Goal: Task Accomplishment & Management: Use online tool/utility

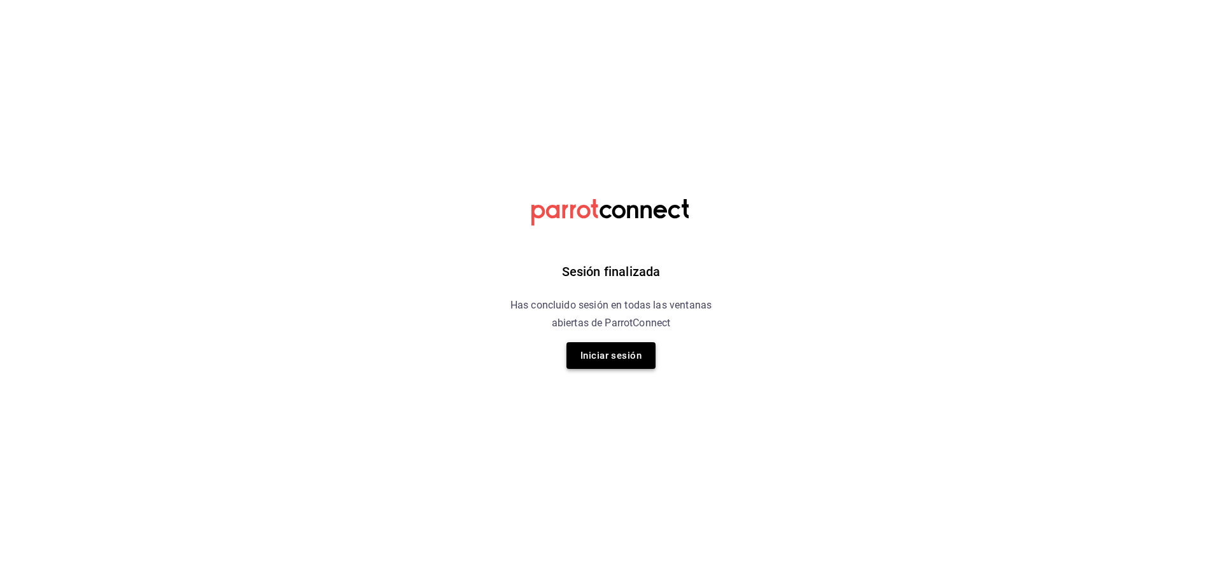
click at [638, 350] on button "Iniciar sesión" at bounding box center [610, 355] width 89 height 27
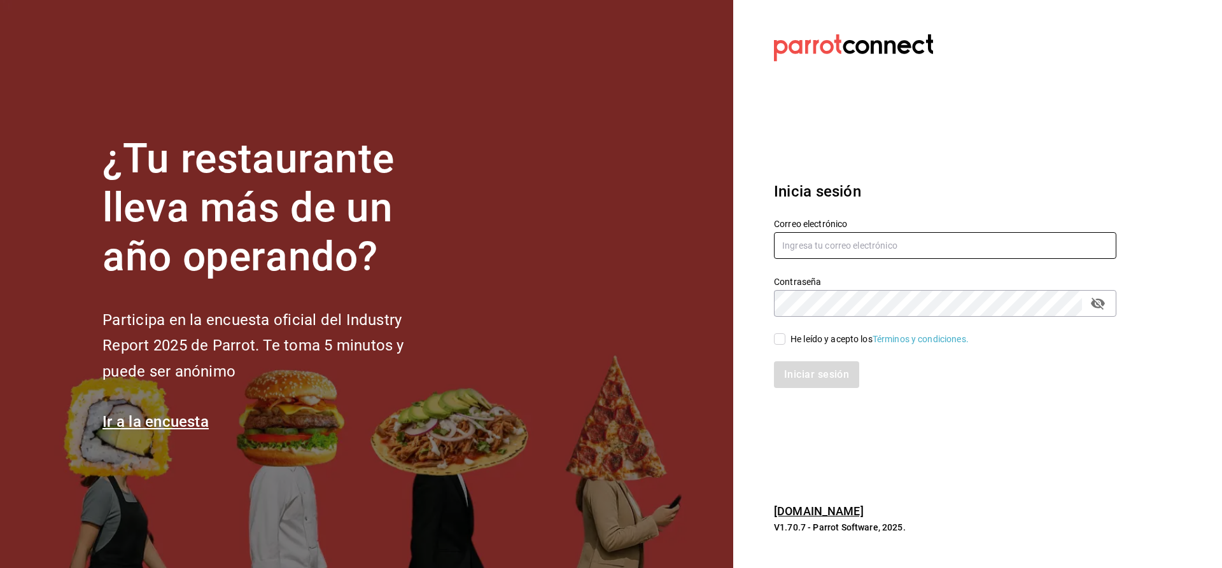
click at [795, 246] on input "text" at bounding box center [945, 245] width 342 height 27
type input "[EMAIL_ADDRESS][PERSON_NAME][DOMAIN_NAME]"
click at [783, 339] on input "He leído y acepto los Términos y condiciones." at bounding box center [779, 338] width 11 height 11
checkbox input "true"
click at [788, 374] on button "Iniciar sesión" at bounding box center [817, 374] width 87 height 27
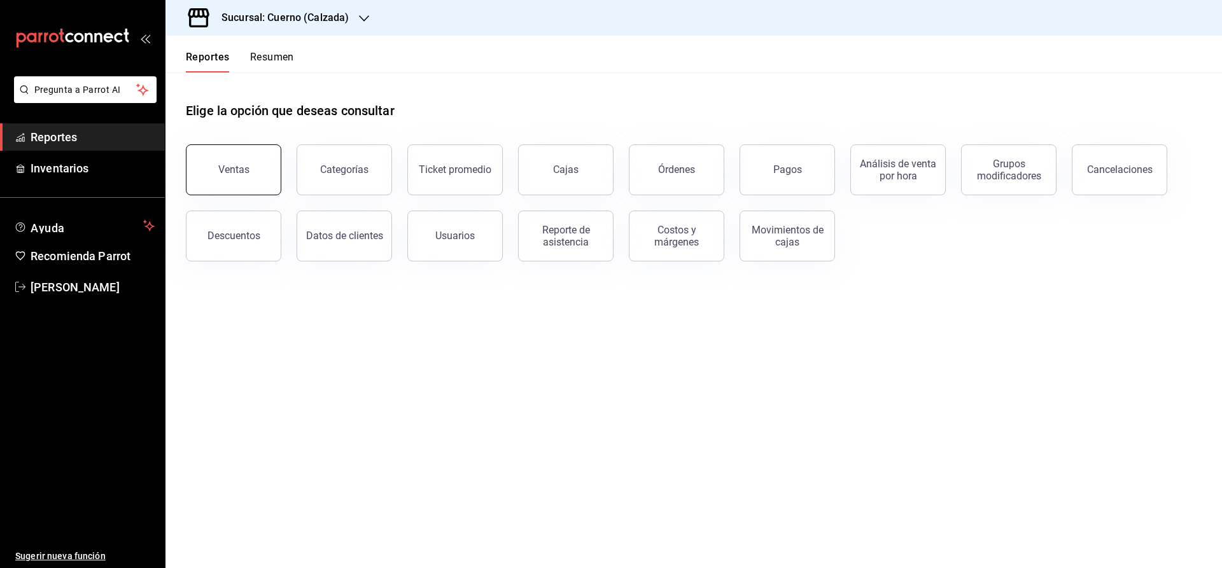
click at [242, 178] on button "Ventas" at bounding box center [233, 169] width 95 height 51
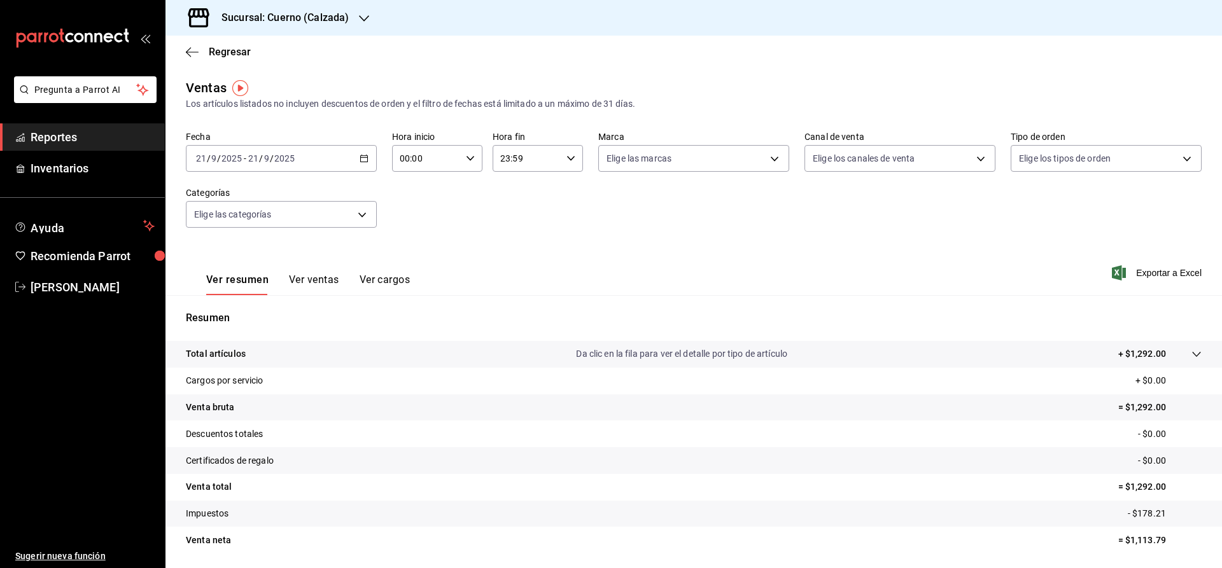
click at [60, 139] on span "Reportes" at bounding box center [93, 137] width 124 height 17
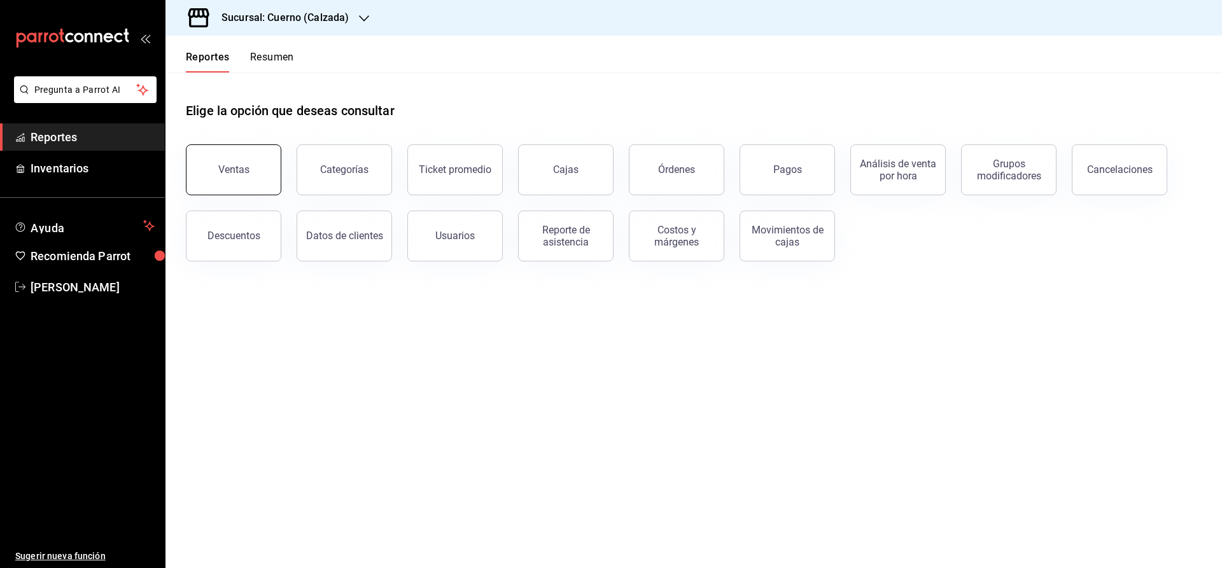
click at [244, 167] on div "Ventas" at bounding box center [233, 170] width 31 height 12
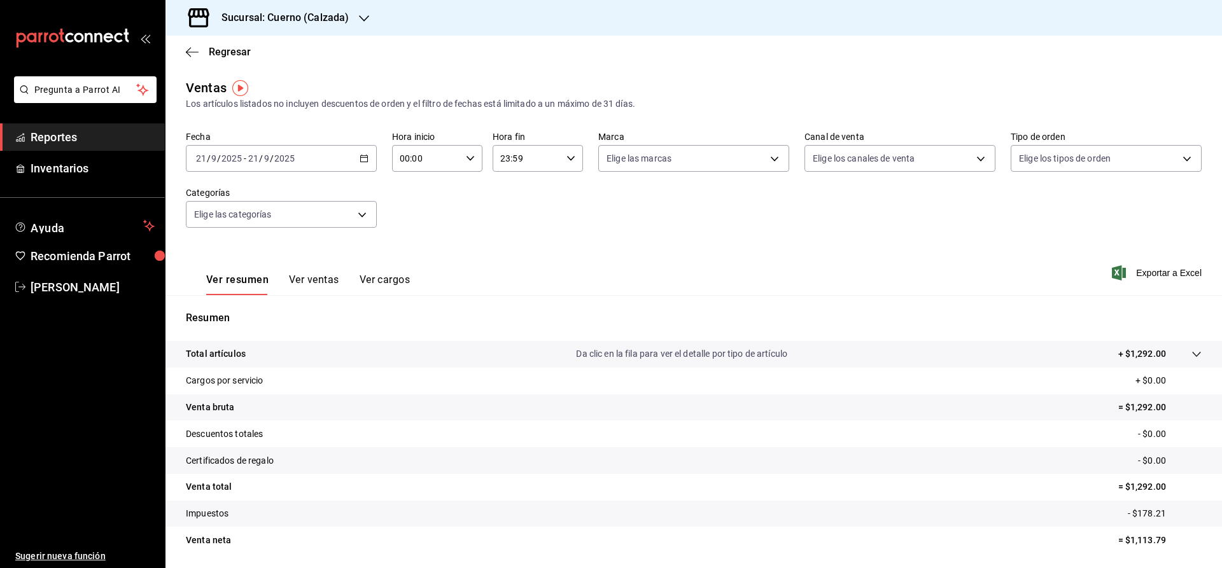
click at [361, 155] on \(Stroke\) "button" at bounding box center [361, 155] width 1 height 1
click at [238, 312] on span "Rango de fechas" at bounding box center [246, 311] width 99 height 13
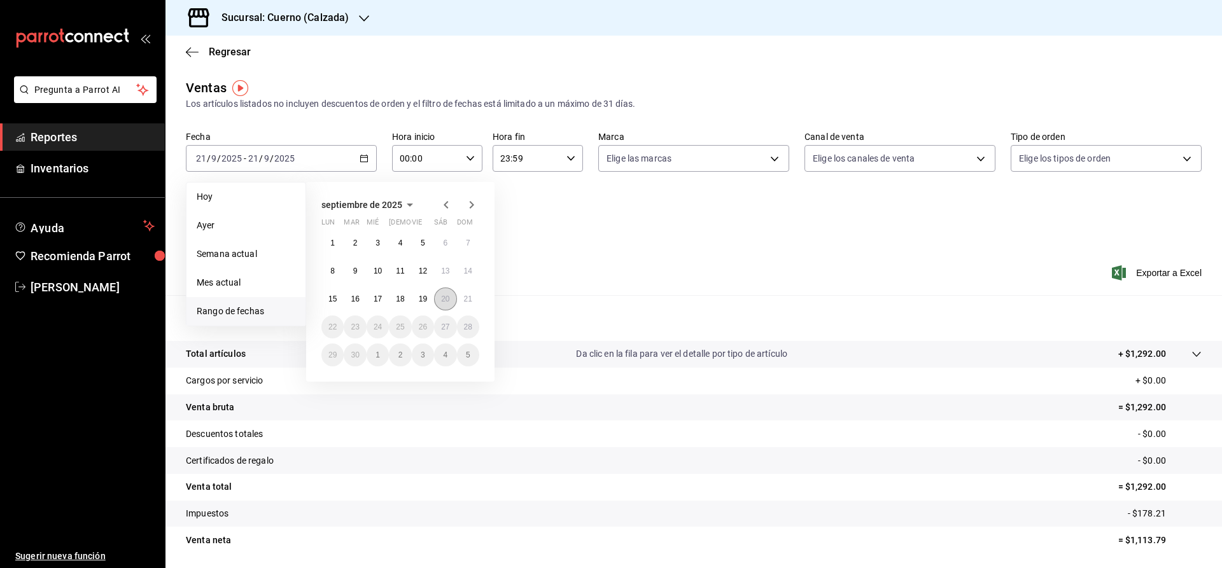
click at [440, 300] on button "20" at bounding box center [445, 299] width 22 height 23
click at [455, 300] on button "20" at bounding box center [445, 299] width 22 height 23
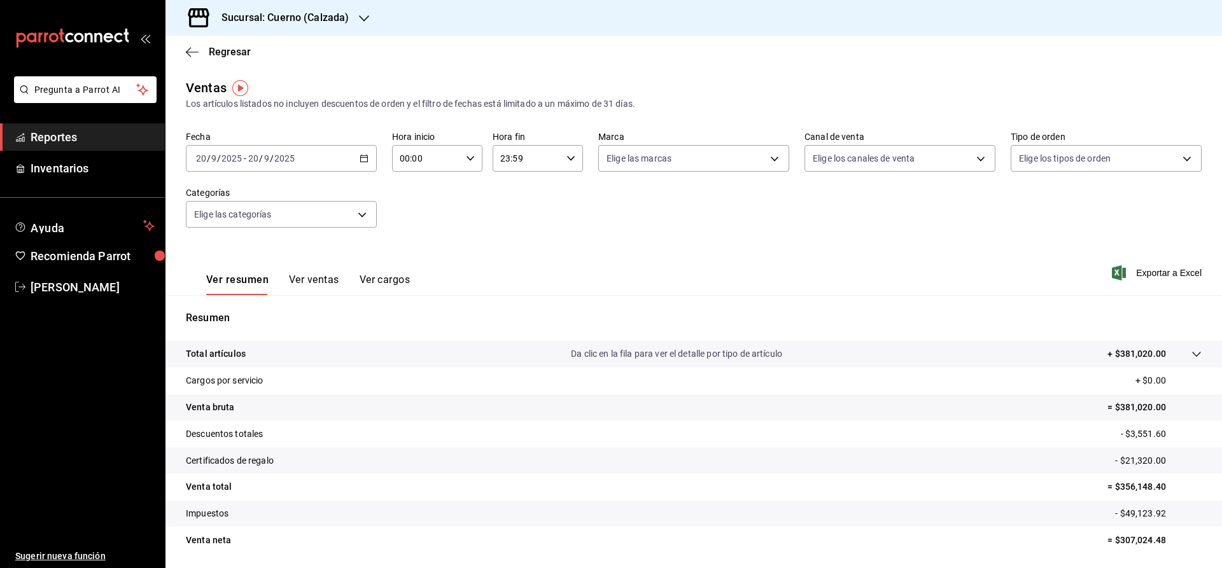
click at [374, 160] on div "2025-09-20 20 / 9 / 2025 - 2025-09-20 20 / 9 / 2025" at bounding box center [281, 158] width 191 height 27
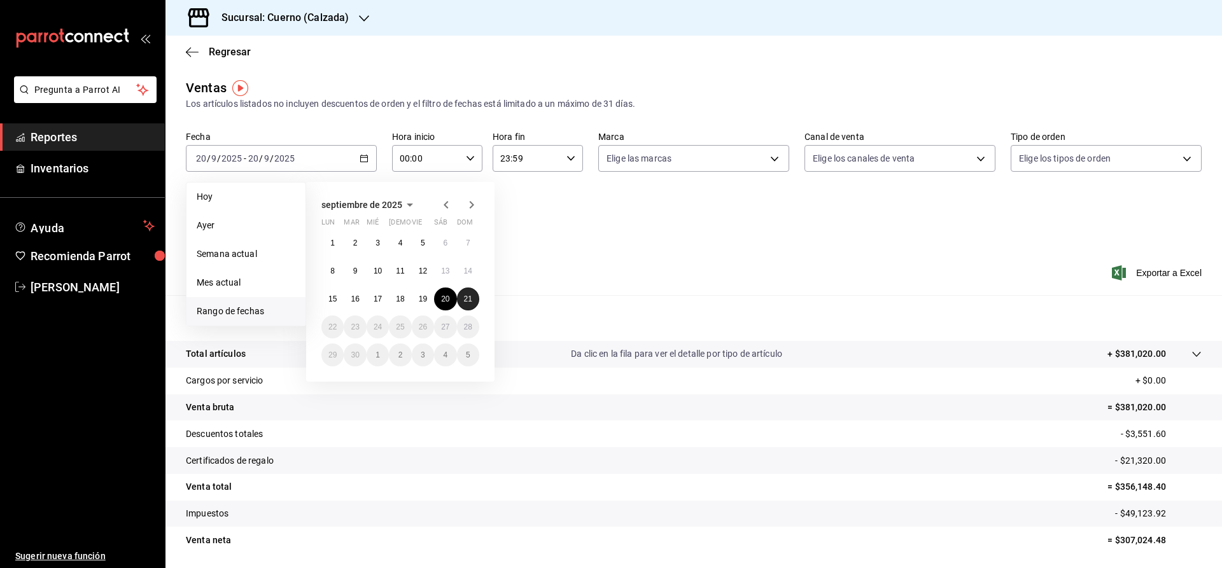
click at [473, 300] on button "21" at bounding box center [468, 299] width 22 height 23
click at [447, 299] on abbr "20" at bounding box center [445, 299] width 8 height 9
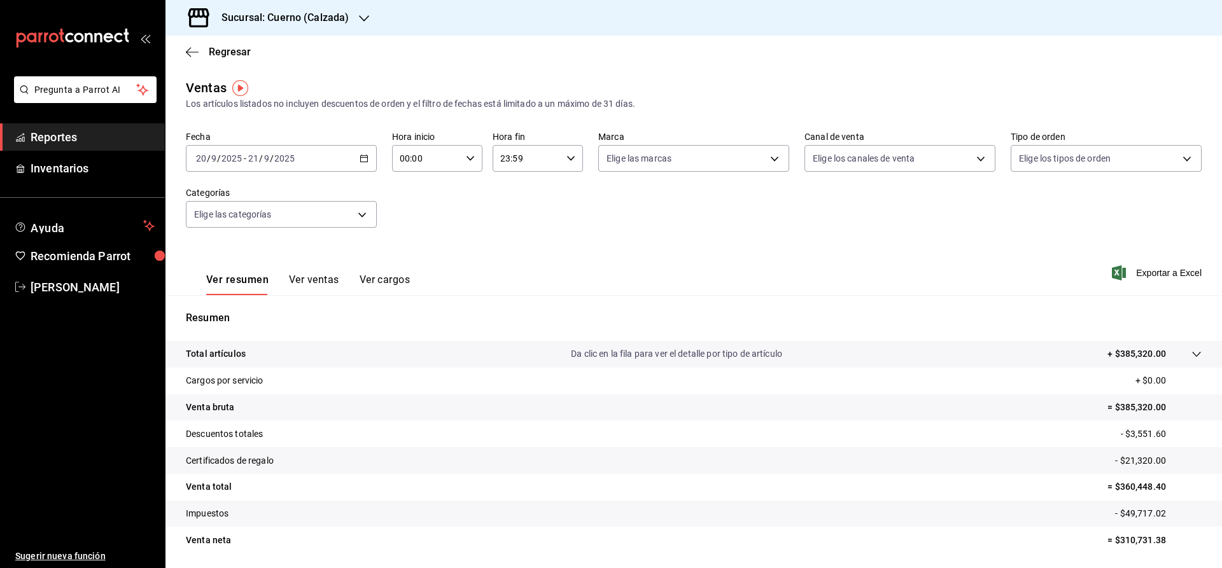
click at [465, 156] on div "00:00 Hora inicio" at bounding box center [437, 158] width 90 height 27
click at [416, 251] on span "02" at bounding box center [414, 252] width 25 height 10
type input "02:00"
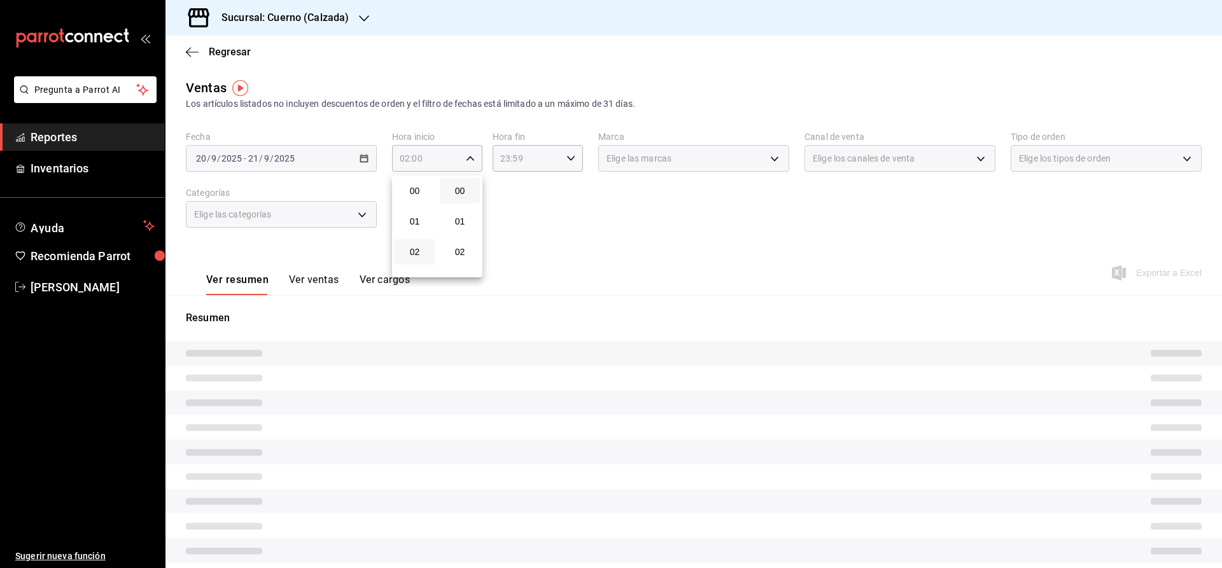
click at [591, 231] on div at bounding box center [611, 284] width 1222 height 568
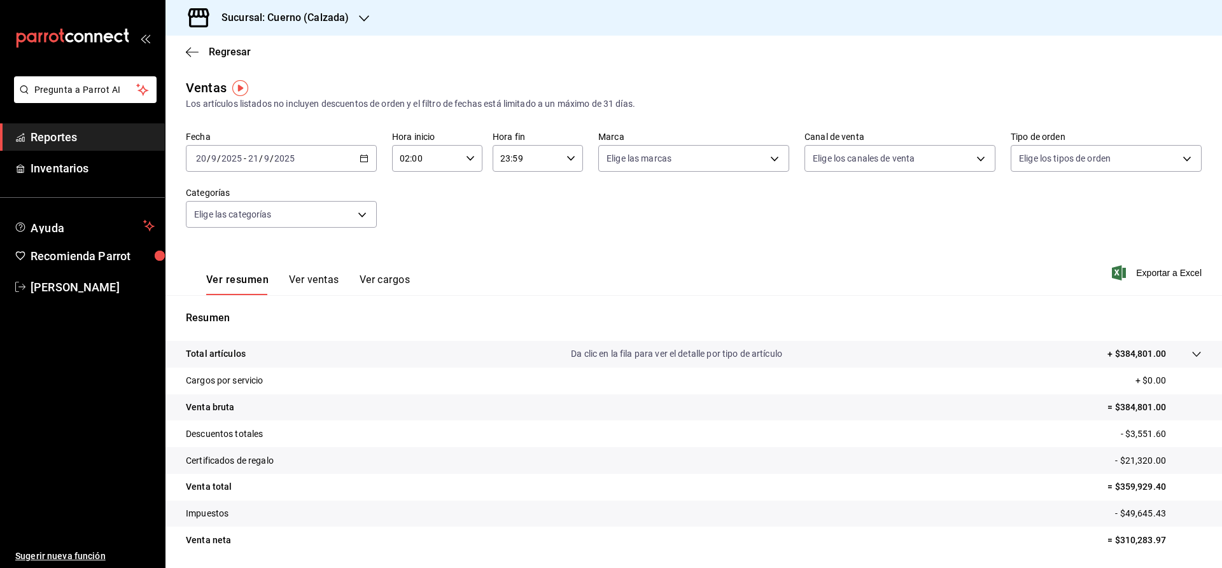
click at [568, 158] on icon "button" at bounding box center [570, 158] width 9 height 9
click at [515, 248] on button "02" at bounding box center [515, 251] width 40 height 25
click at [564, 193] on span "00" at bounding box center [560, 191] width 25 height 10
type input "02:00"
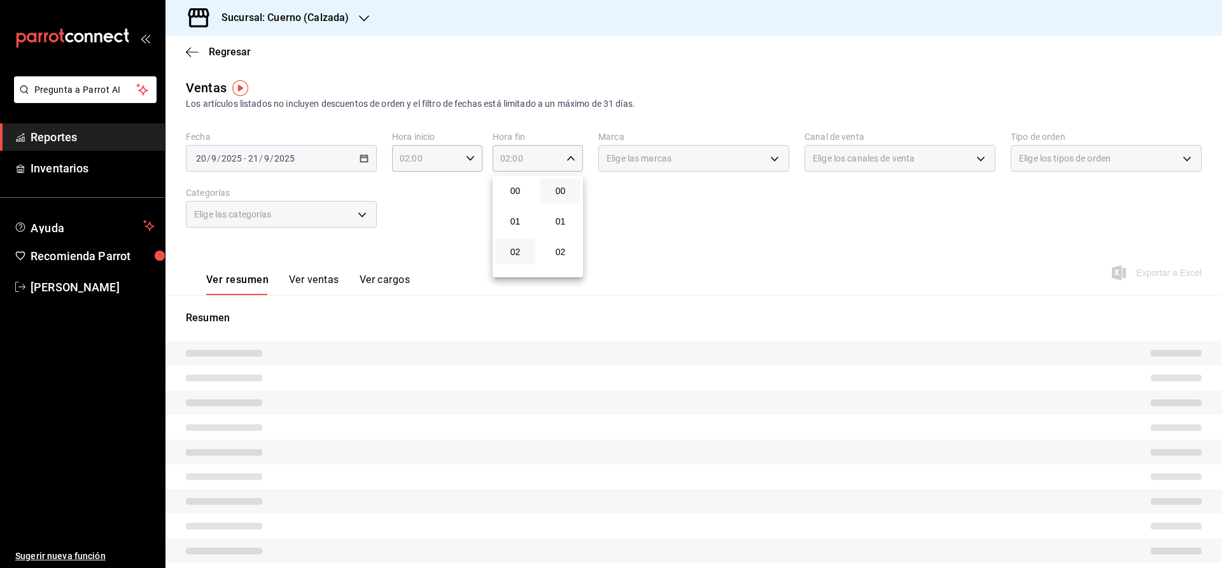
click at [664, 220] on div at bounding box center [611, 284] width 1222 height 568
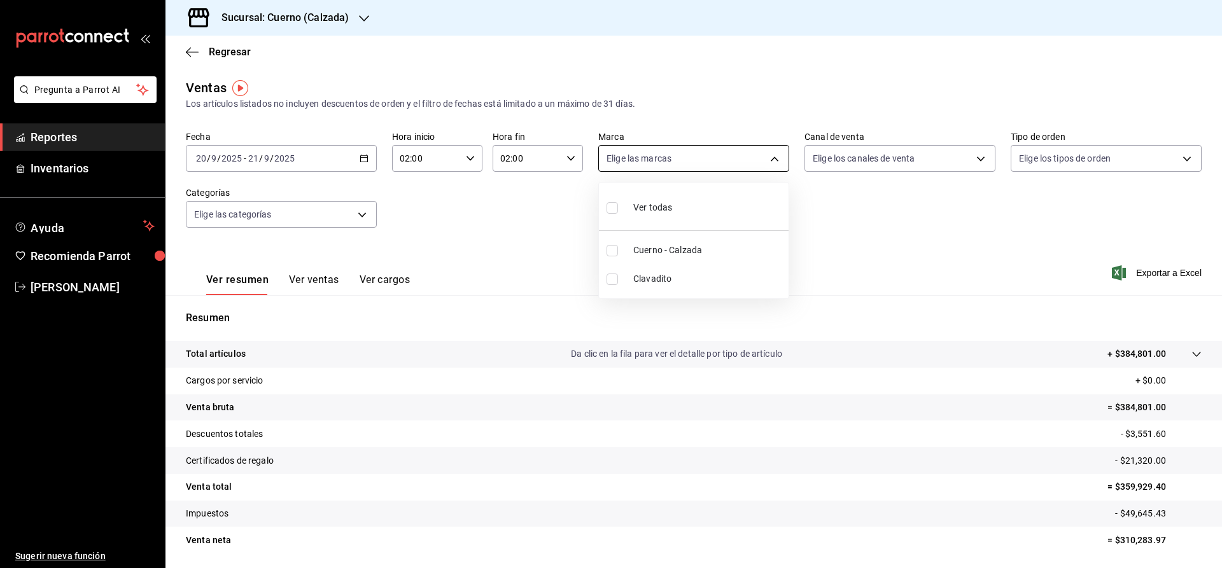
click at [661, 157] on body "Pregunta a Parrot AI Reportes Inventarios Ayuda Recomienda Parrot Julia Morales…" at bounding box center [611, 284] width 1222 height 568
click at [669, 249] on span "Cuerno - Calzada" at bounding box center [708, 250] width 150 height 13
type input "b7ae777b-2dfc-42e0-9650-6cefdf37a424"
checkbox input "true"
click at [895, 255] on div at bounding box center [611, 284] width 1222 height 568
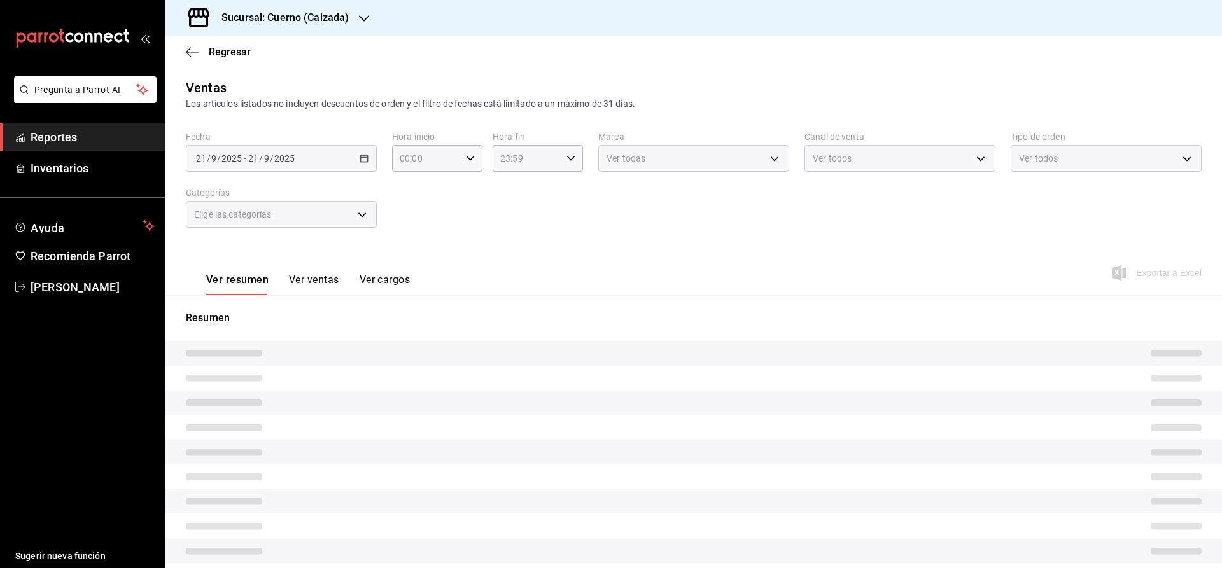
type input "02:00"
type input "b7ae777b-2dfc-42e0-9650-6cefdf37a424"
